Goal: Task Accomplishment & Management: Manage account settings

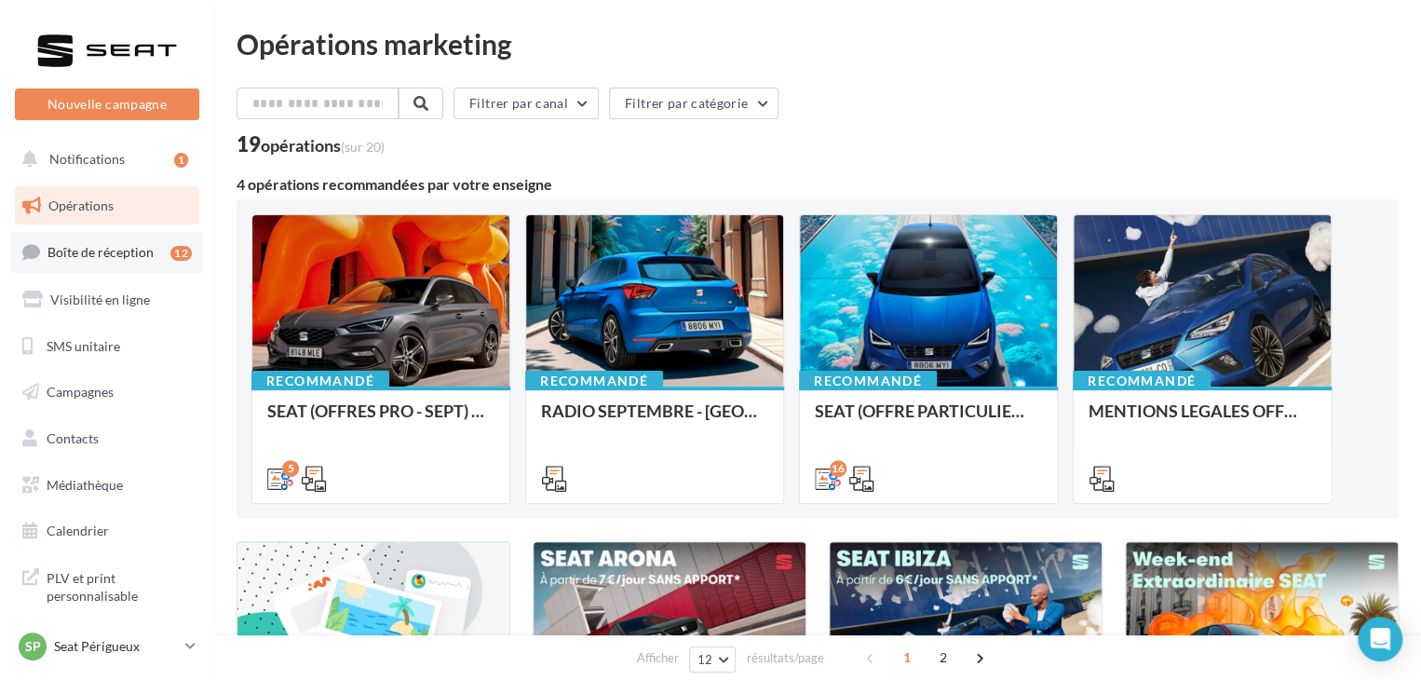
click at [142, 250] on span "Boîte de réception" at bounding box center [100, 252] width 106 height 16
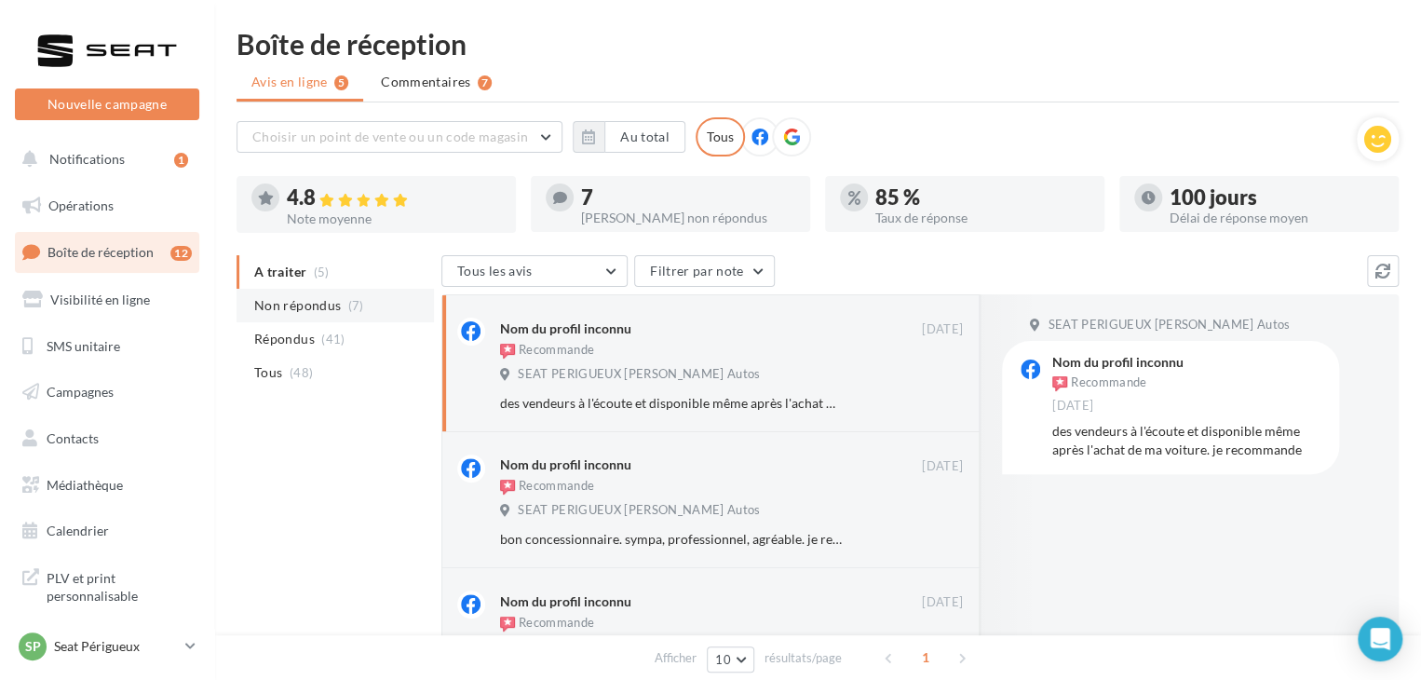
click at [361, 295] on li "Non répondus (7)" at bounding box center [334, 306] width 197 height 34
click at [101, 635] on div "SP Seat Périgueux SEAT-PERIGUEUX" at bounding box center [98, 646] width 159 height 28
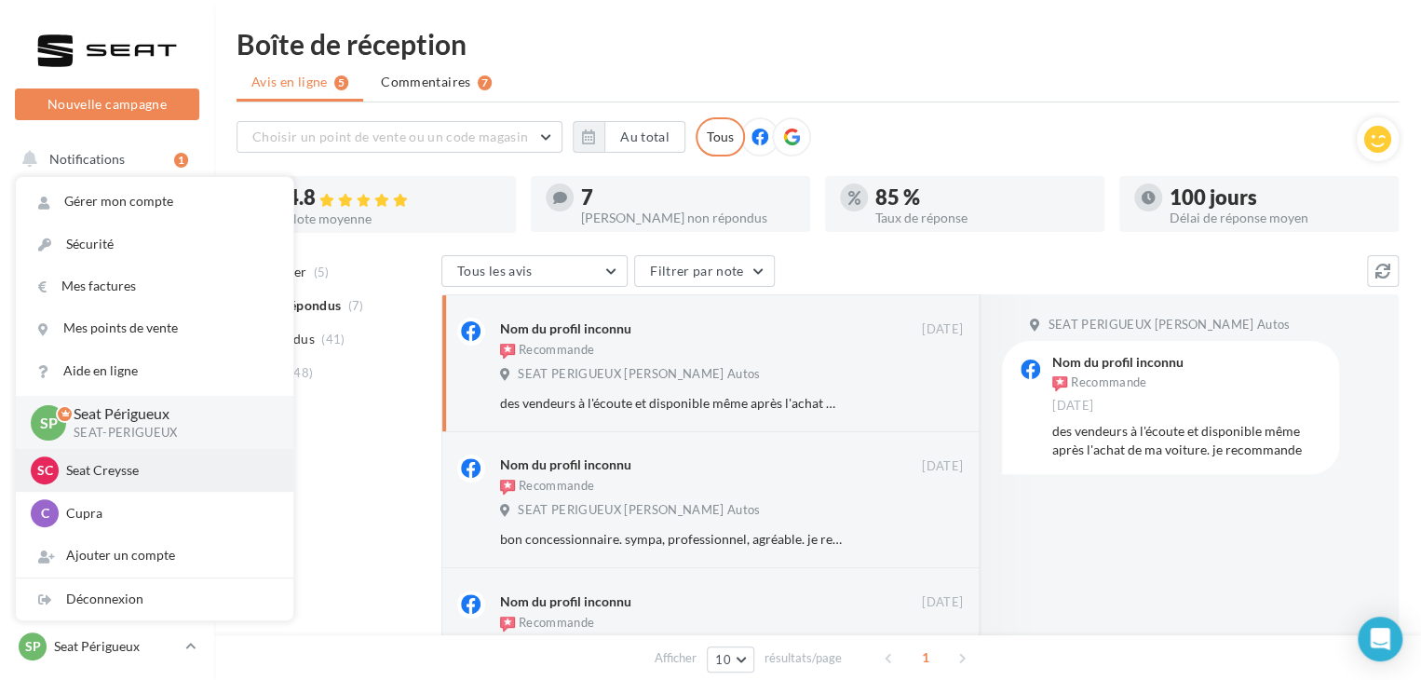
click at [119, 479] on p "Seat Creysse" at bounding box center [168, 470] width 205 height 19
